Goal: Transaction & Acquisition: Purchase product/service

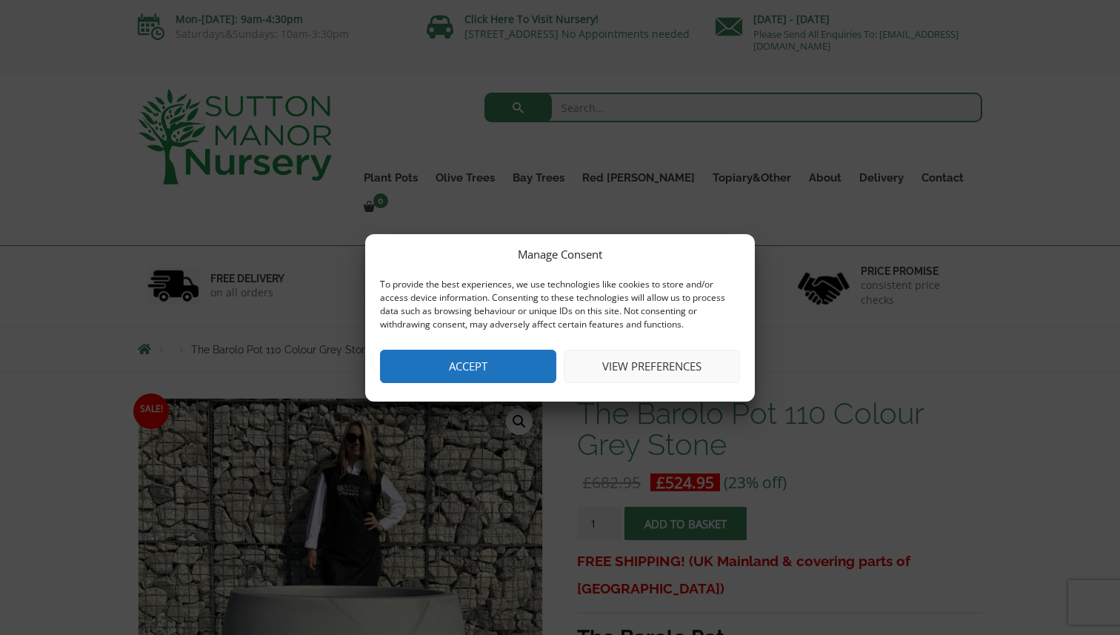
click at [502, 369] on button "Accept" at bounding box center [468, 365] width 176 height 33
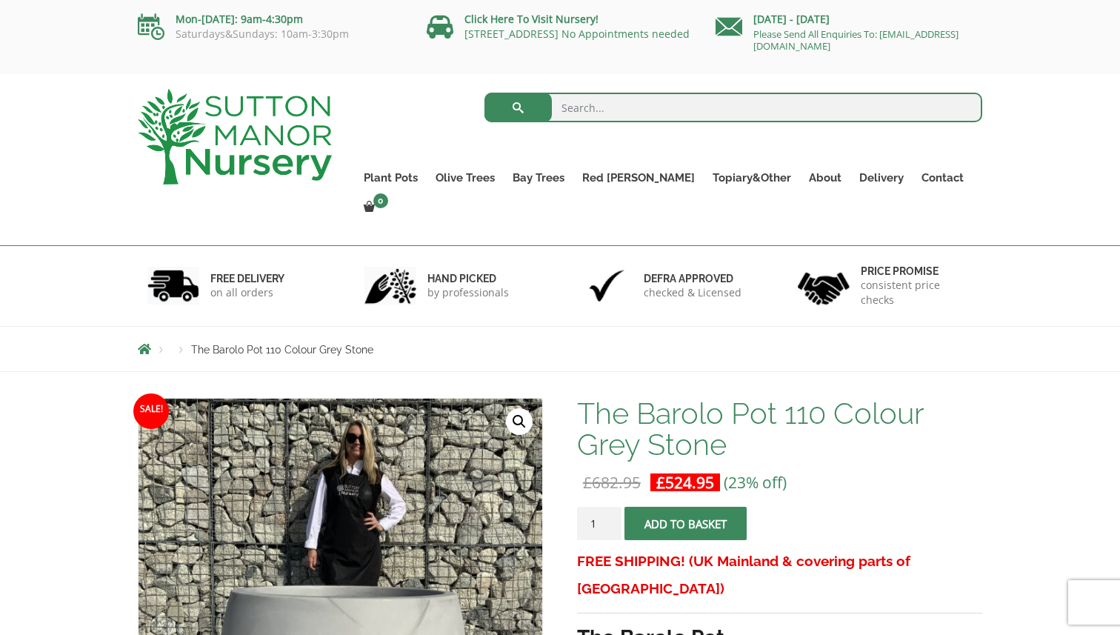
click at [159, 343] on li "Breadcrumbs" at bounding box center [154, 349] width 33 height 12
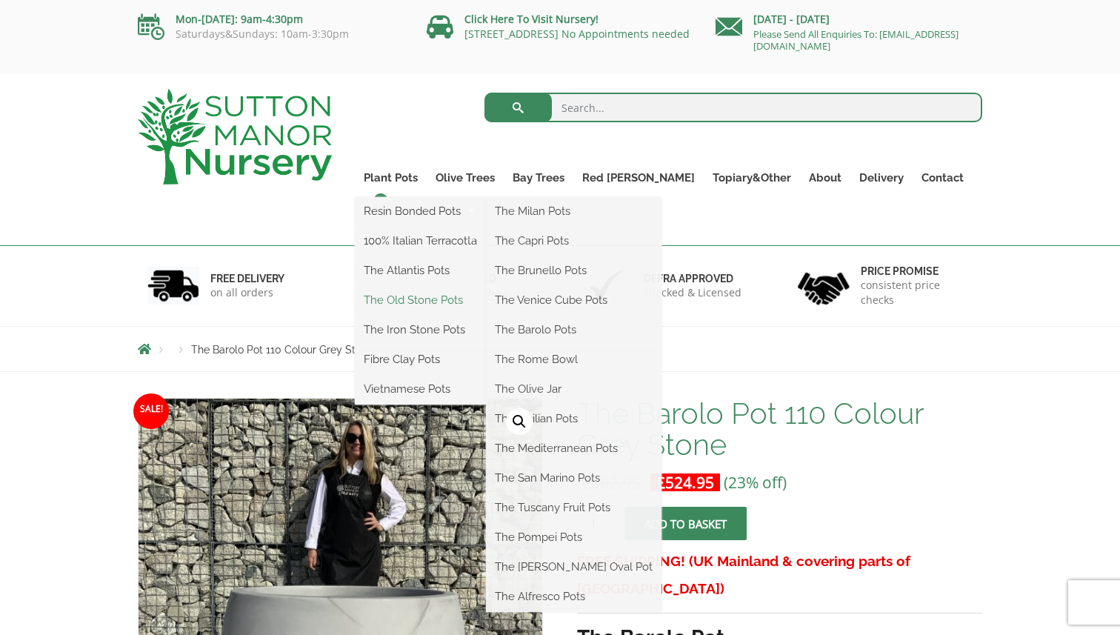
click at [461, 299] on link "The Old Stone Pots" at bounding box center [420, 300] width 131 height 22
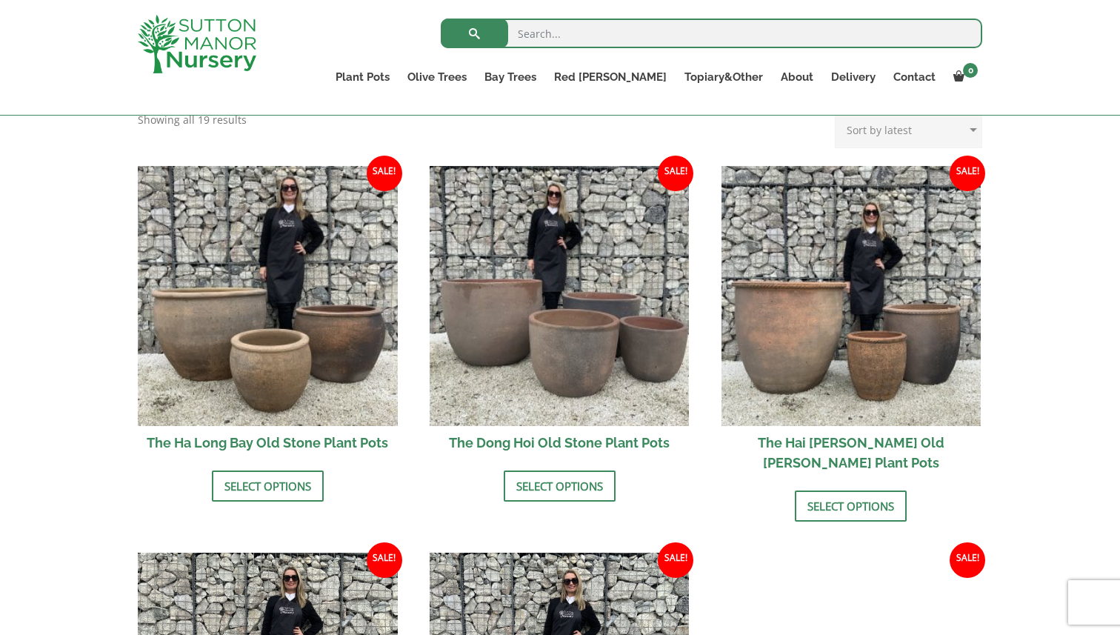
scroll to position [461, 0]
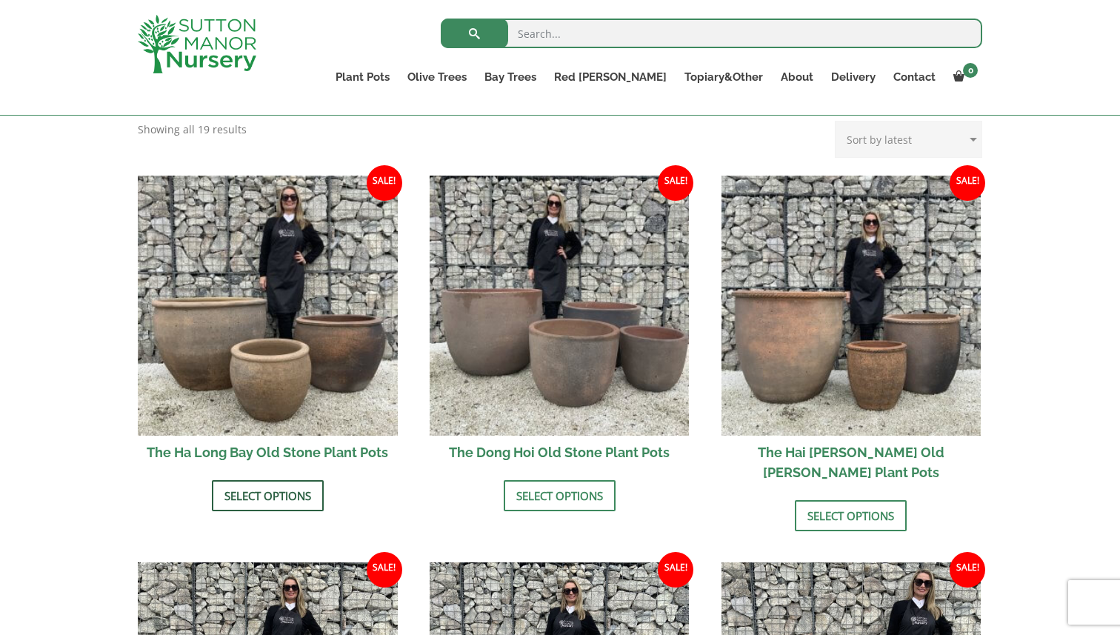
click at [278, 500] on link "Select options" at bounding box center [268, 495] width 112 height 31
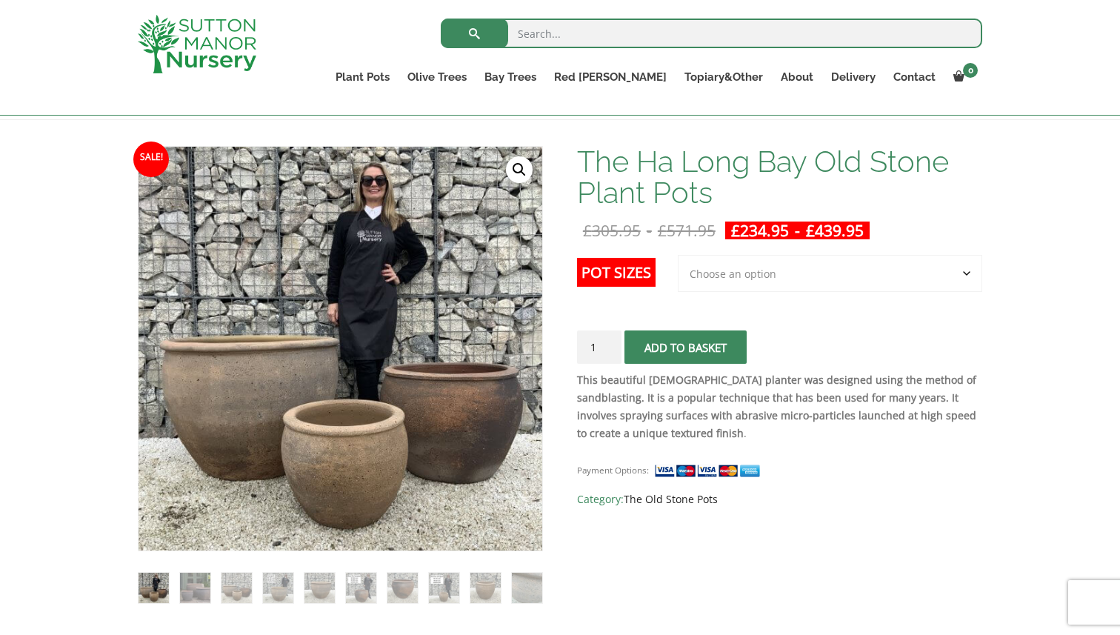
scroll to position [193, 0]
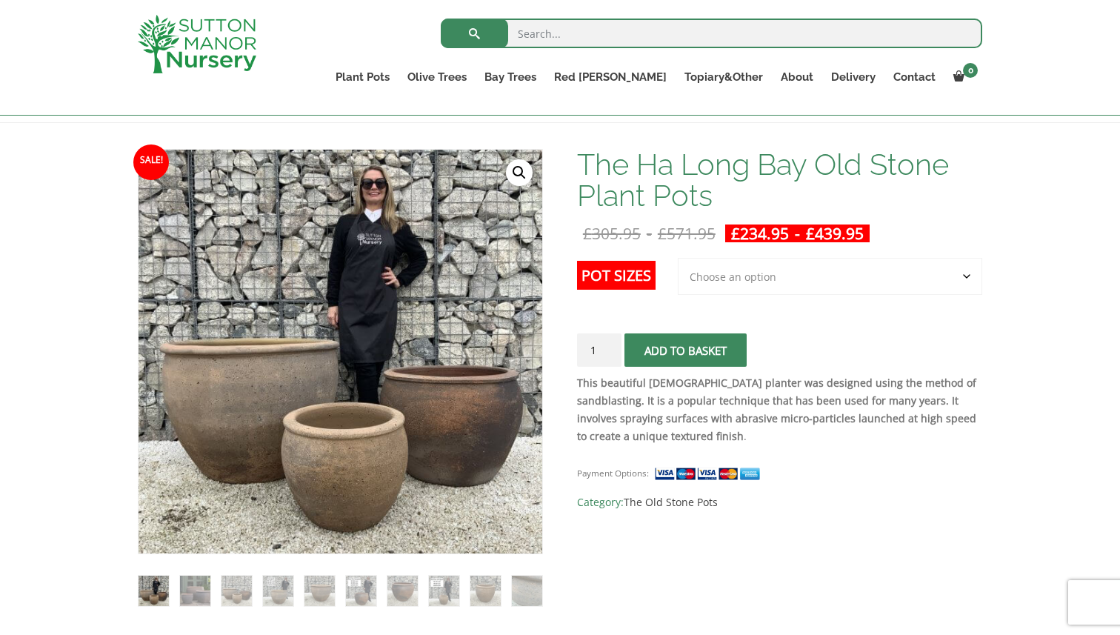
click at [784, 278] on select "Choose an option 3rd to Largest Pot In The Picture 2nd to Largest Pot In The Pi…" at bounding box center [829, 276] width 304 height 37
select select "Largest pot In The Picture"
click at [678, 258] on select "Choose an option 3rd to Largest Pot In The Picture 2nd to Largest Pot In The Pi…" at bounding box center [829, 276] width 304 height 37
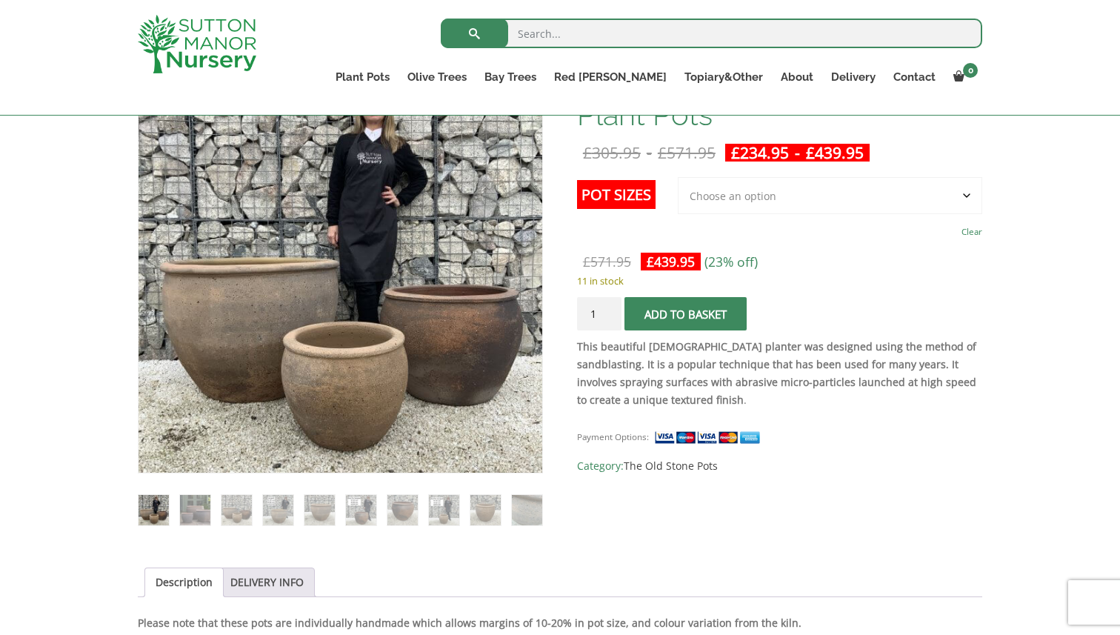
scroll to position [266, 0]
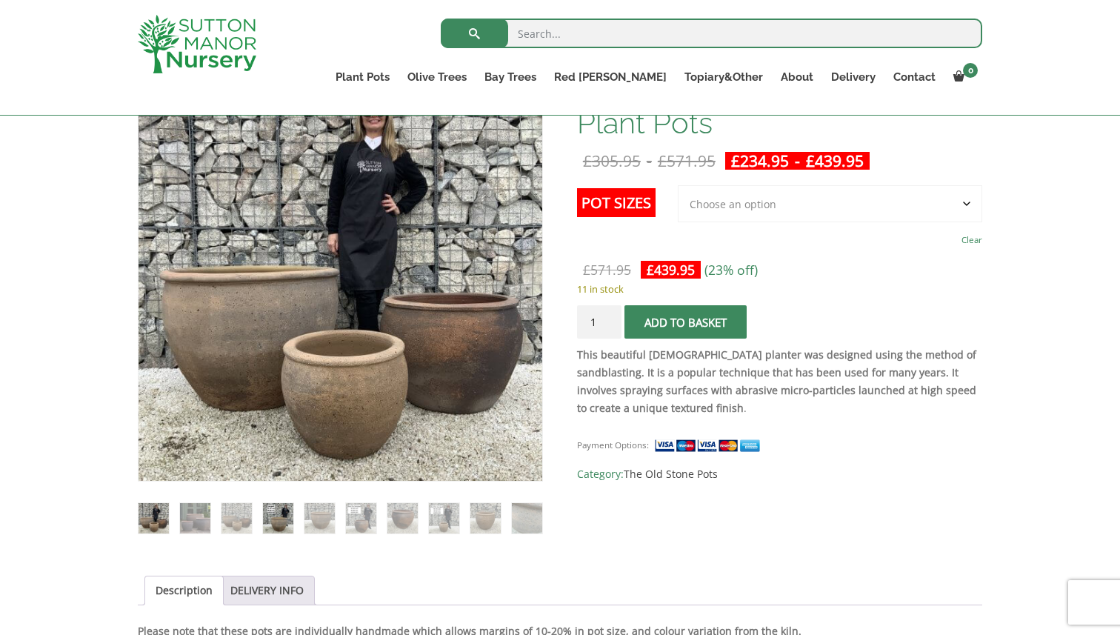
click at [284, 518] on img at bounding box center [278, 518] width 30 height 30
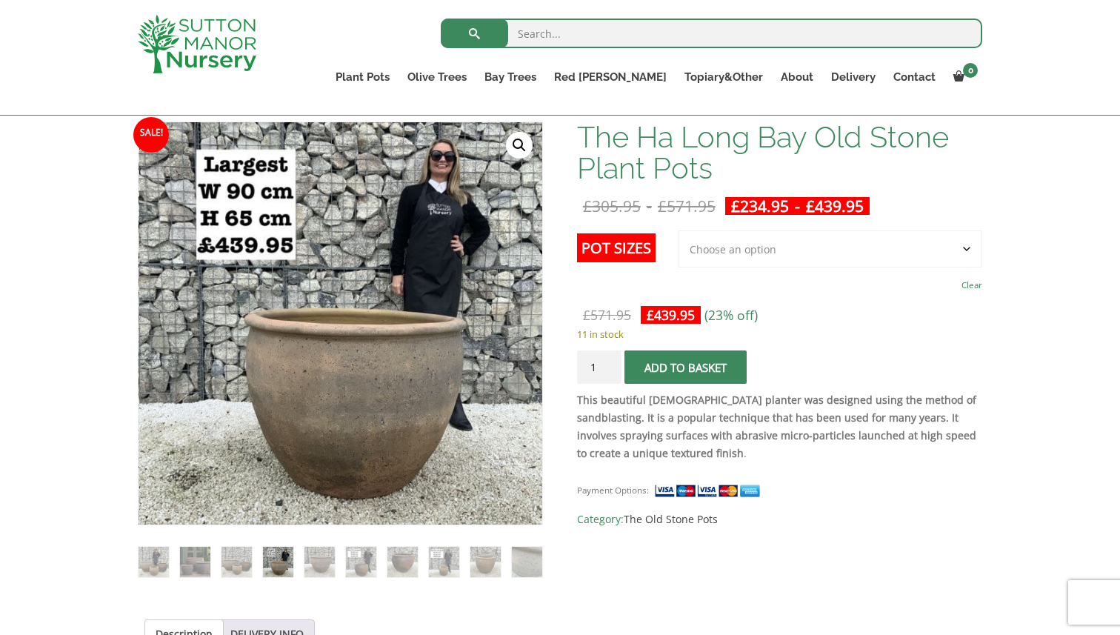
scroll to position [217, 0]
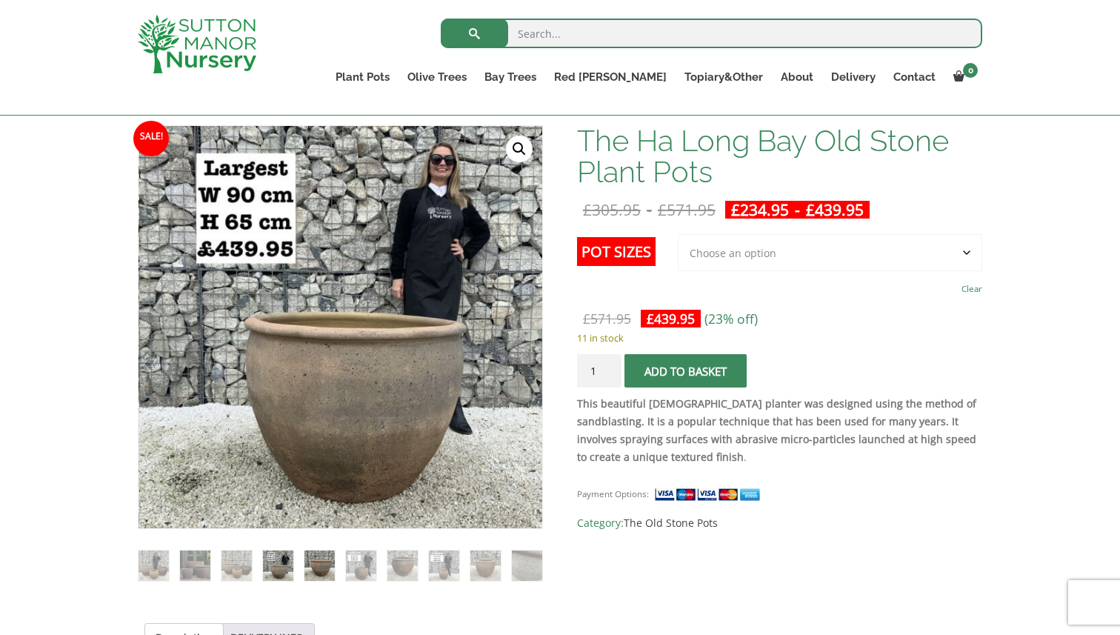
click at [308, 566] on img at bounding box center [319, 565] width 30 height 30
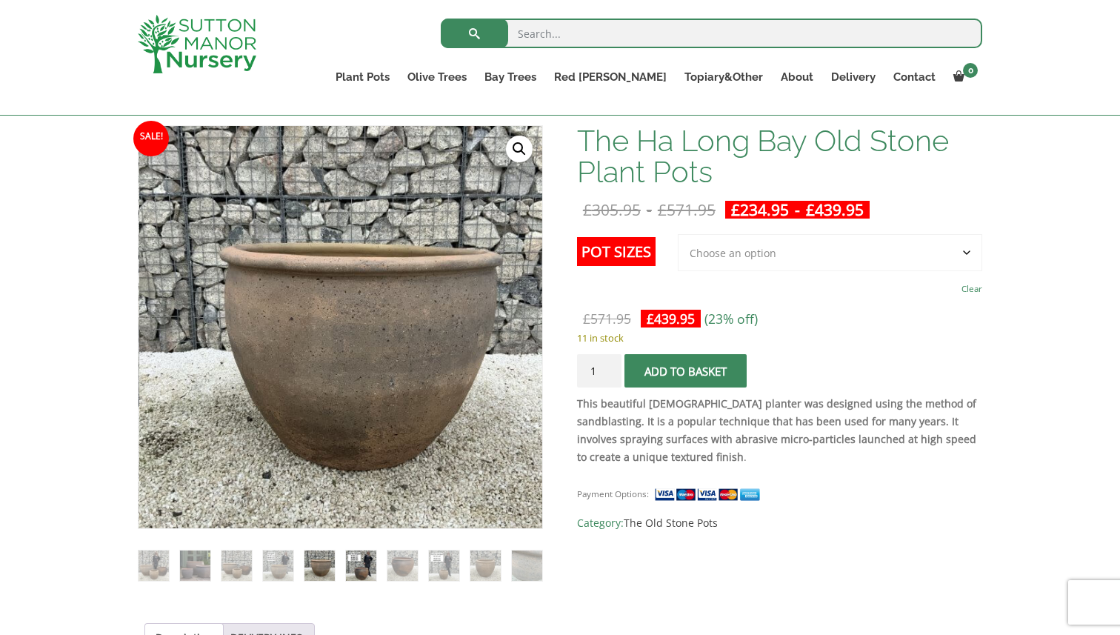
click at [372, 569] on img at bounding box center [361, 565] width 30 height 30
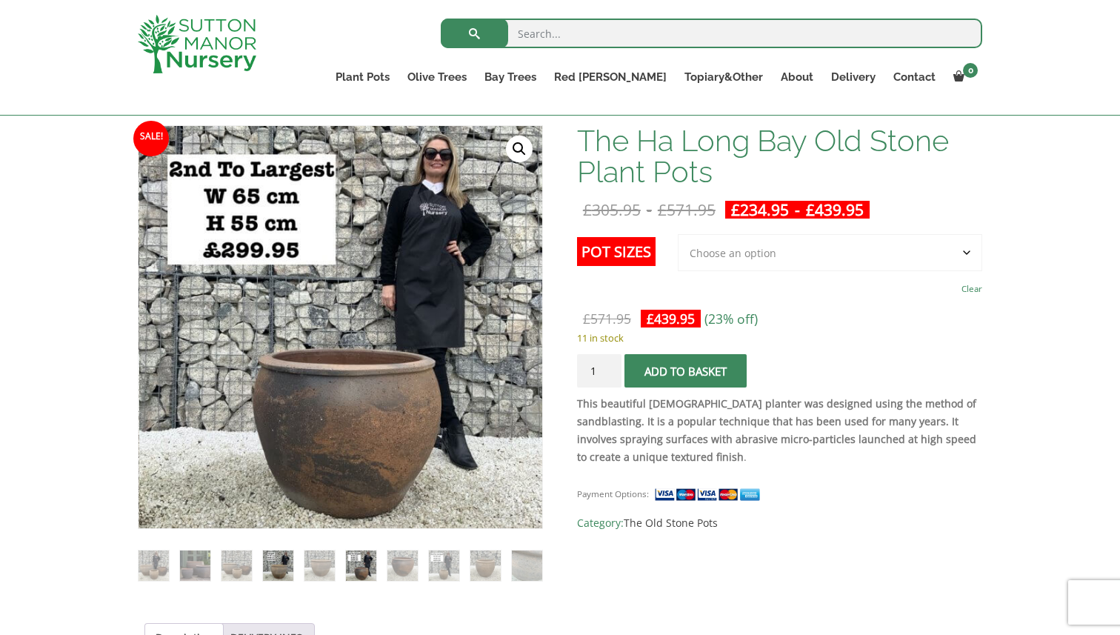
click at [281, 567] on img at bounding box center [278, 565] width 30 height 30
